Goal: Check status: Check status

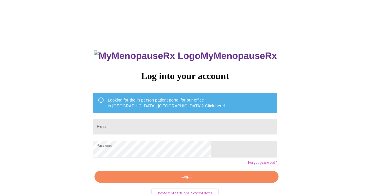
click at [168, 124] on input "Email" at bounding box center [184, 127] width 183 height 16
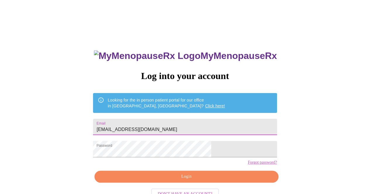
type input "[EMAIL_ADDRESS][DOMAIN_NAME]"
click at [181, 181] on span "Login" at bounding box center [186, 176] width 170 height 7
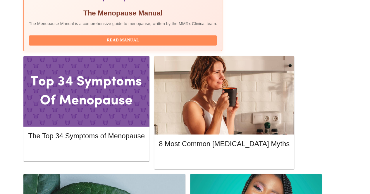
scroll to position [238, 0]
